Goal: Task Accomplishment & Management: Manage account settings

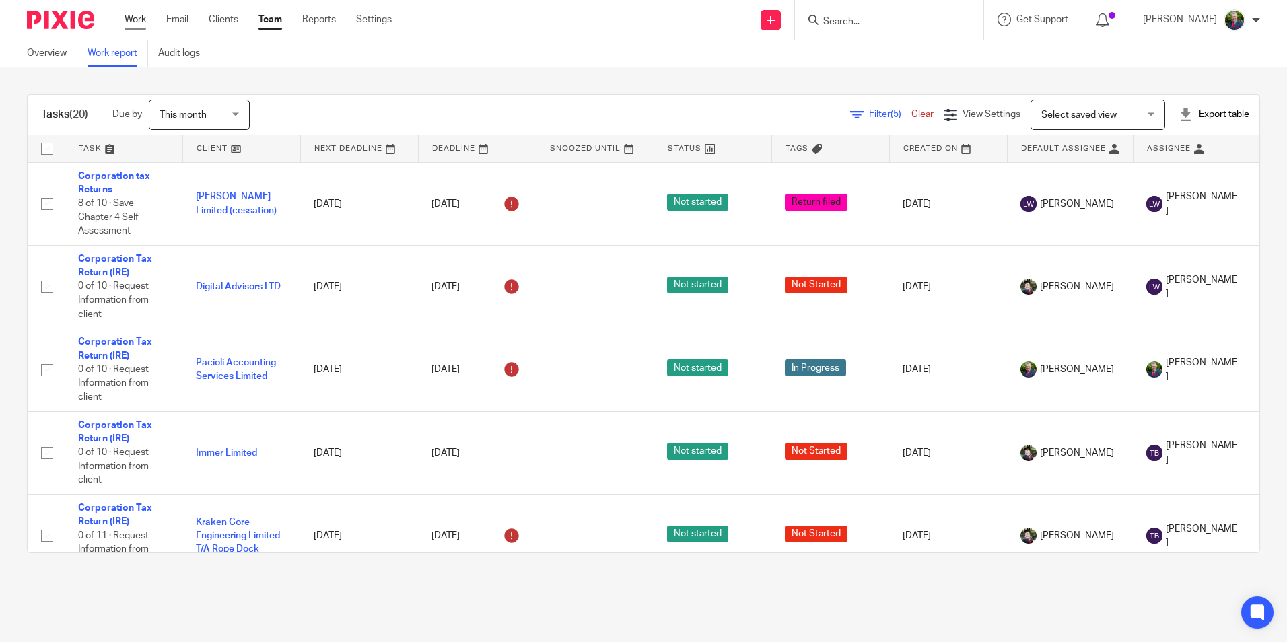
click at [139, 15] on link "Work" at bounding box center [136, 19] width 22 height 13
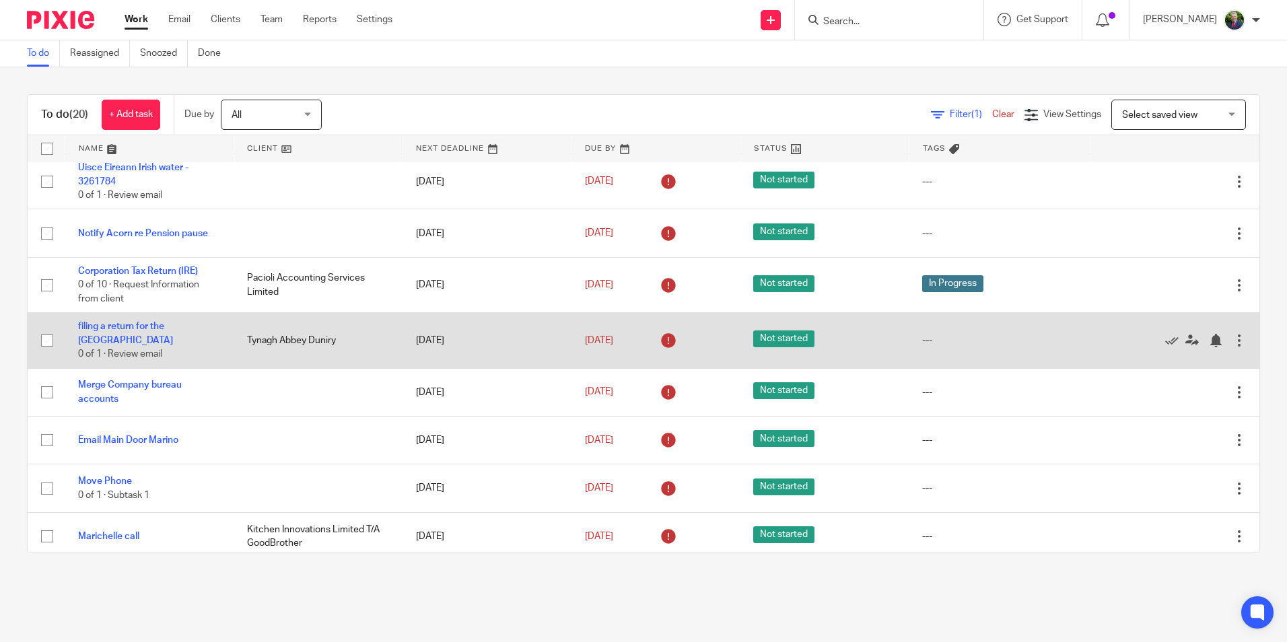
scroll to position [73, 0]
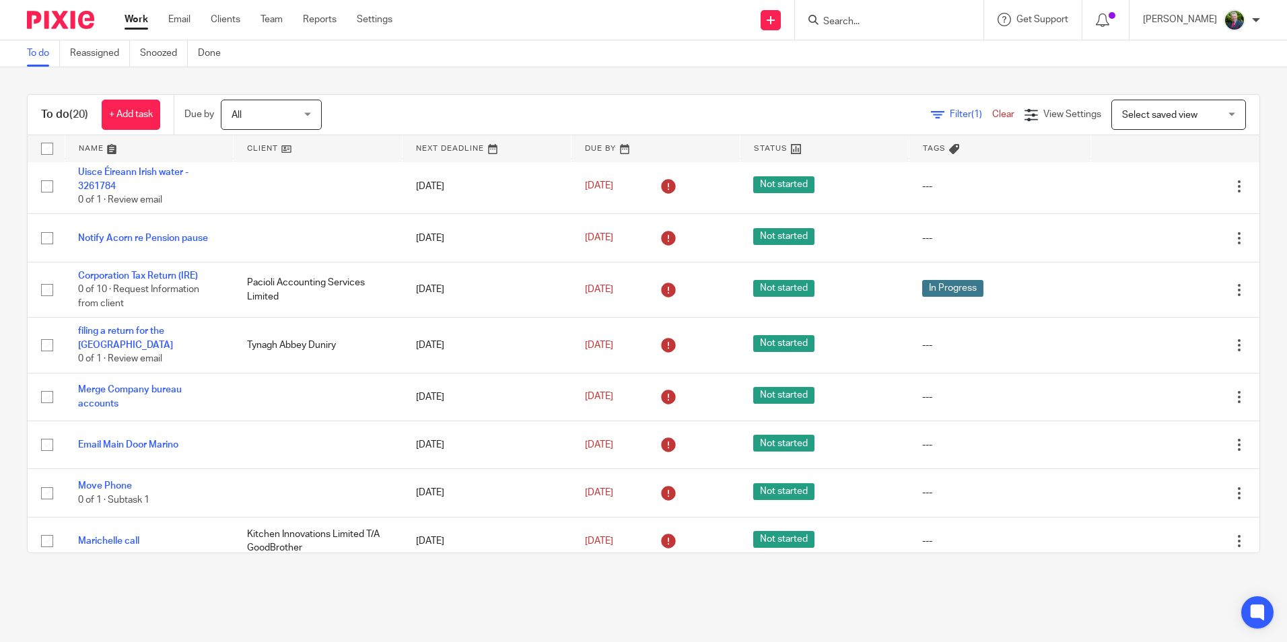
click at [98, 149] on link at bounding box center [149, 148] width 168 height 27
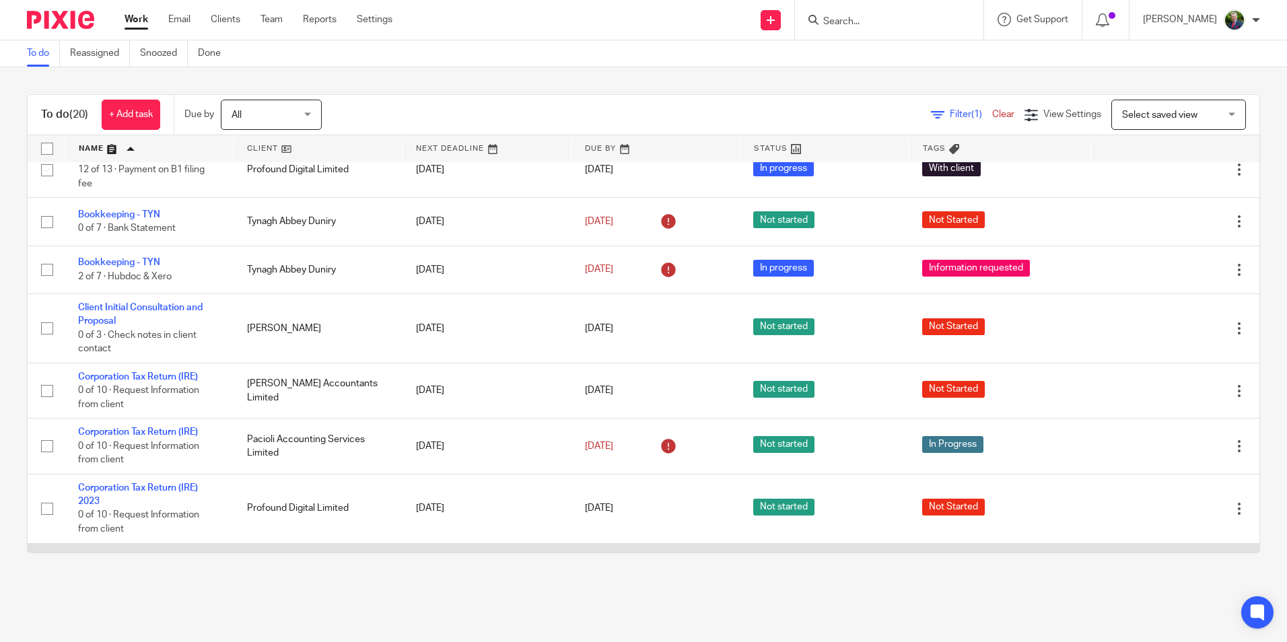
scroll to position [202, 0]
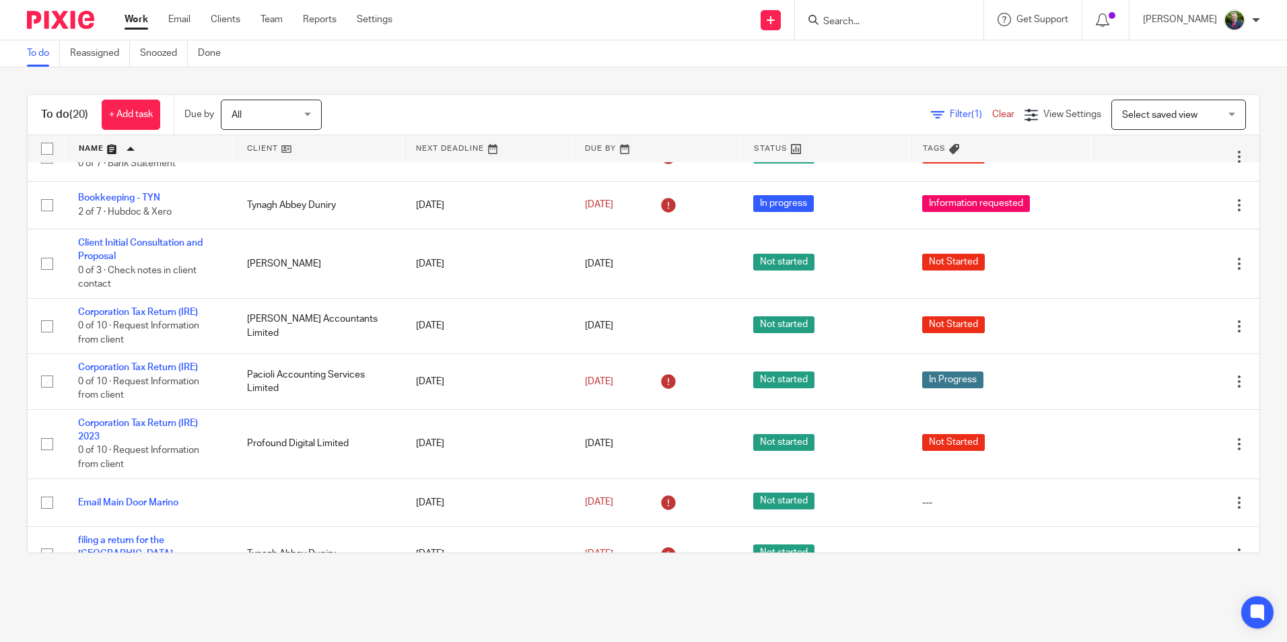
click at [89, 606] on main "To do Reassigned Snoozed Done To do (20) + Add task Due by All All [DATE] [DATE…" at bounding box center [643, 321] width 1287 height 642
